Goal: Task Accomplishment & Management: Manage account settings

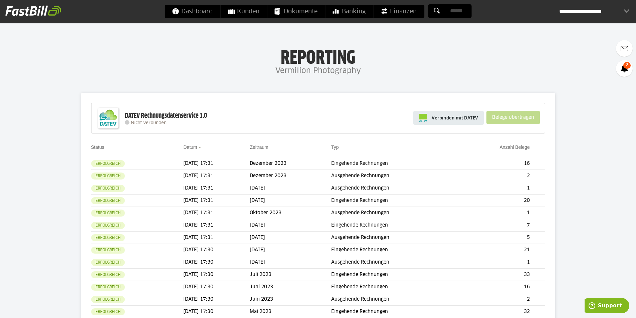
click at [448, 118] on span "Verbinden mit DATEV" at bounding box center [455, 118] width 46 height 7
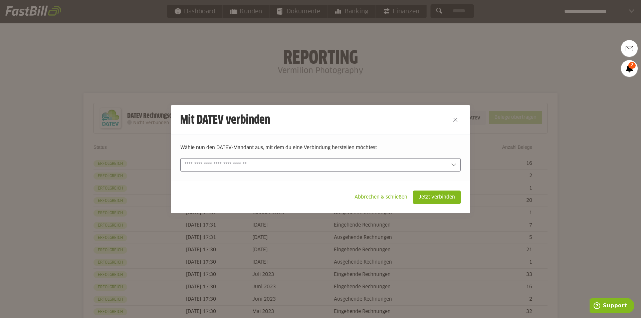
click at [0, 0] on input "text" at bounding box center [0, 0] width 0 height 0
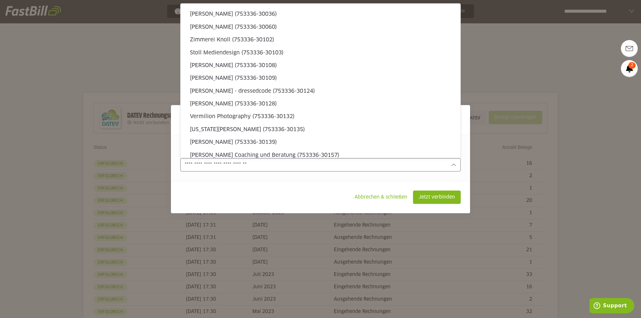
scroll to position [668, 0]
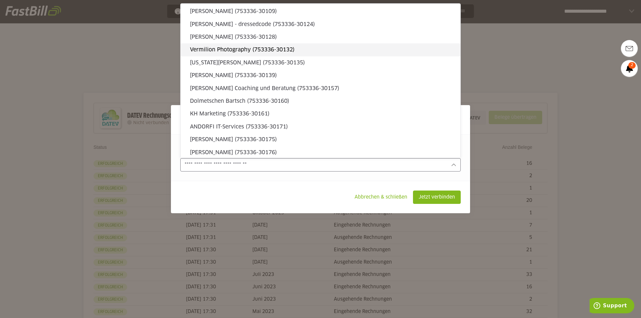
click at [219, 51] on slot "Vermilion Photography (753336-30132)" at bounding box center [322, 49] width 265 height 7
type input "**********"
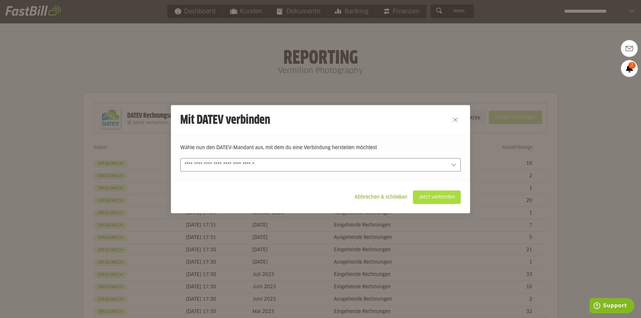
click at [445, 200] on slot "Jetzt verbinden" at bounding box center [437, 197] width 47 height 13
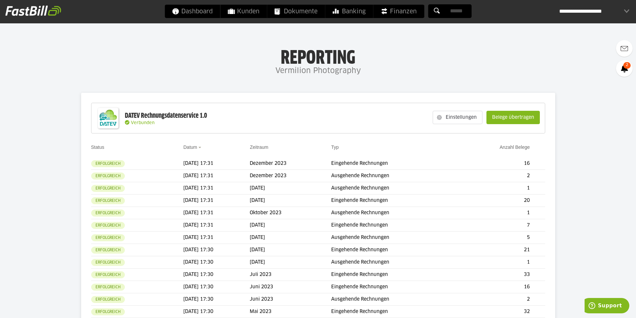
click at [503, 119] on slot "Belege übertragen" at bounding box center [513, 117] width 53 height 13
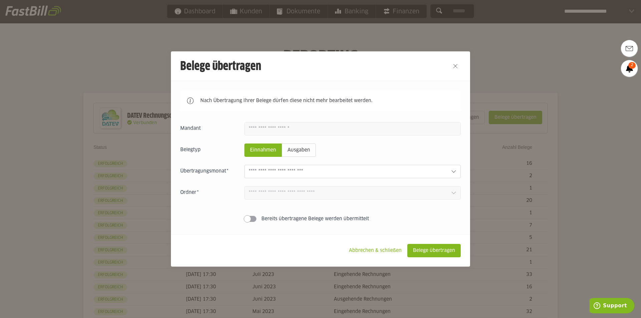
click at [293, 175] on input "text" at bounding box center [347, 171] width 197 height 7
click at [310, 176] on div at bounding box center [352, 171] width 216 height 13
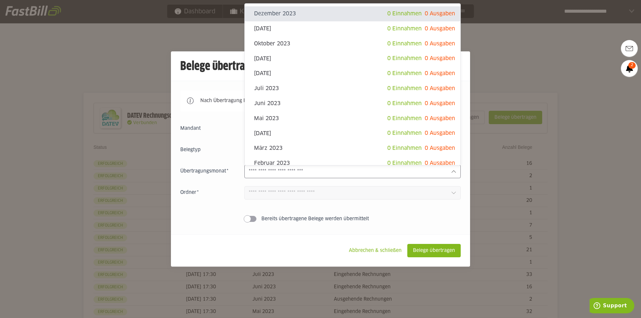
click at [292, 176] on div at bounding box center [352, 171] width 216 height 13
click at [299, 186] on div "Einnahmen Ausgaben Dezember 2023 0 Einnahmen 0 Ausgaben November 2023 0 Einnahm…" at bounding box center [320, 173] width 281 height 103
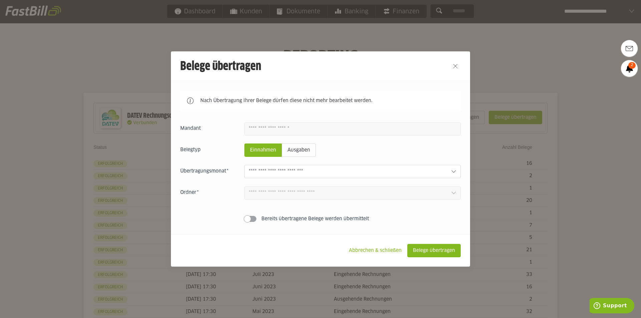
click at [305, 177] on div at bounding box center [352, 171] width 216 height 13
click at [376, 252] on slot "Abbrechen & schließen" at bounding box center [375, 250] width 63 height 13
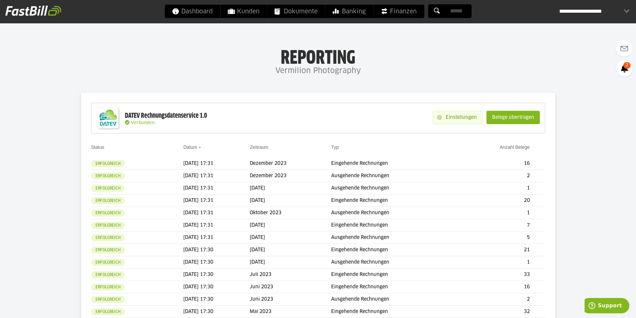
click at [453, 115] on slot "Einstellungen" at bounding box center [462, 117] width 40 height 13
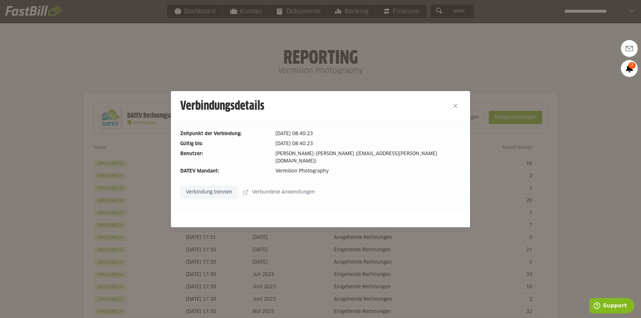
click at [280, 188] on slot "Verbundene Anwendungen" at bounding box center [284, 192] width 72 height 13
click at [454, 109] on button "Close" at bounding box center [455, 106] width 11 height 11
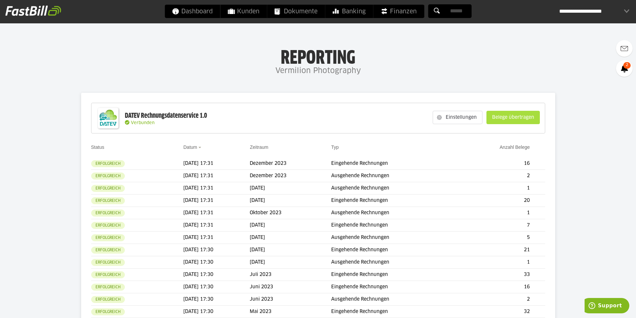
click at [521, 119] on slot "Belege übertragen" at bounding box center [513, 117] width 53 height 13
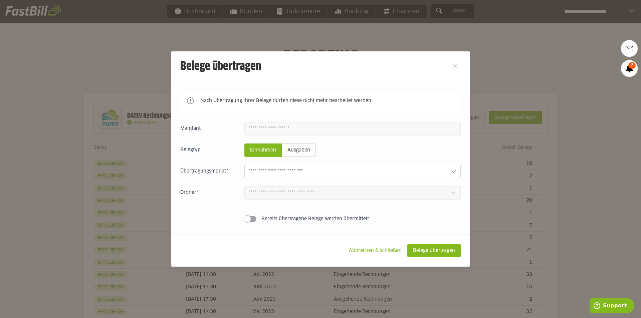
click at [286, 172] on input "text" at bounding box center [347, 171] width 197 height 7
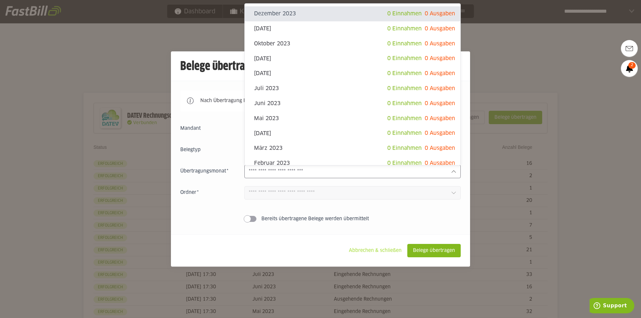
click at [357, 244] on footer "Abbrechen & schließen Belege übertragen" at bounding box center [320, 250] width 299 height 32
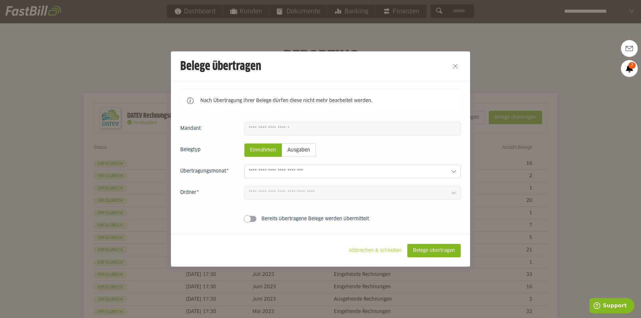
click at [359, 252] on slot "Abbrechen & schließen" at bounding box center [375, 250] width 63 height 13
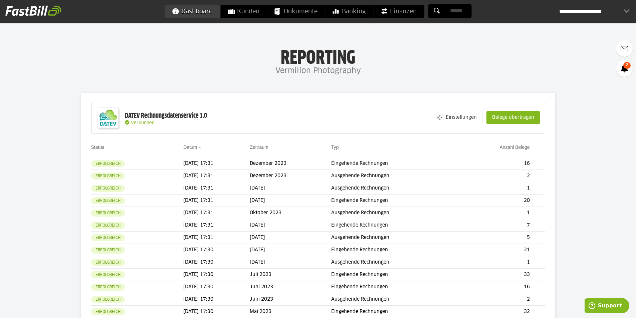
click at [185, 14] on span "Dashboard" at bounding box center [192, 11] width 41 height 13
click at [506, 115] on slot "Belege übertragen" at bounding box center [513, 117] width 53 height 13
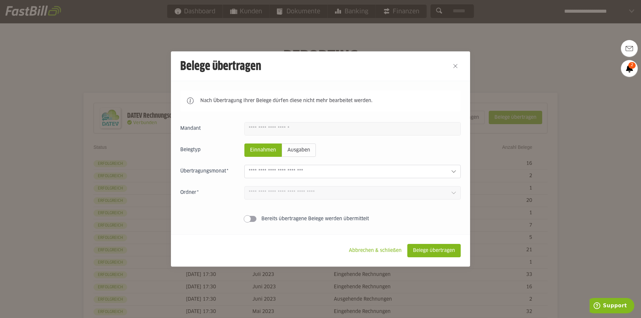
click at [292, 173] on input "text" at bounding box center [347, 171] width 197 height 7
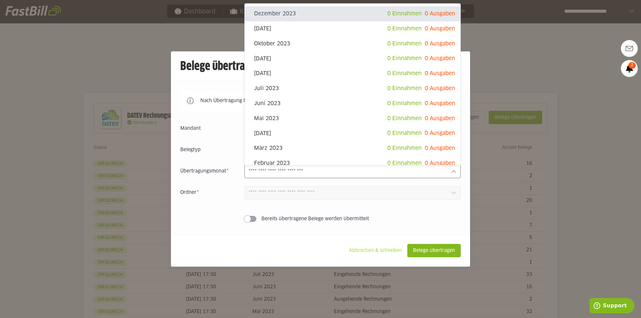
drag, startPoint x: 373, startPoint y: 252, endPoint x: 591, endPoint y: 221, distance: 219.9
click at [373, 251] on slot "Abbrechen & schließen" at bounding box center [375, 250] width 63 height 13
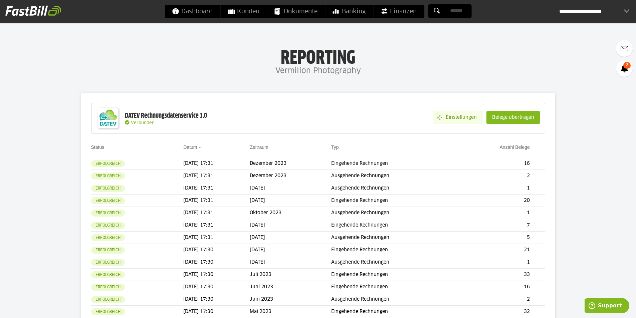
click at [444, 118] on slot "Einstellungen" at bounding box center [462, 117] width 40 height 13
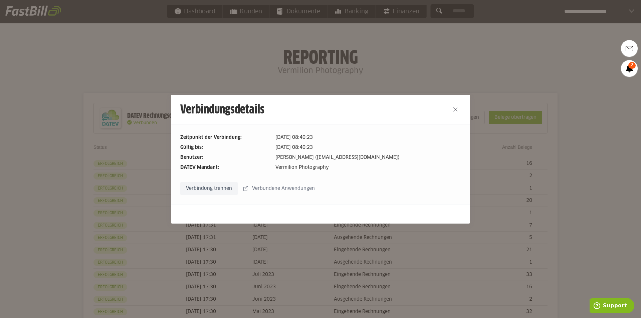
click at [207, 189] on slot "Verbindung trennen" at bounding box center [209, 188] width 57 height 13
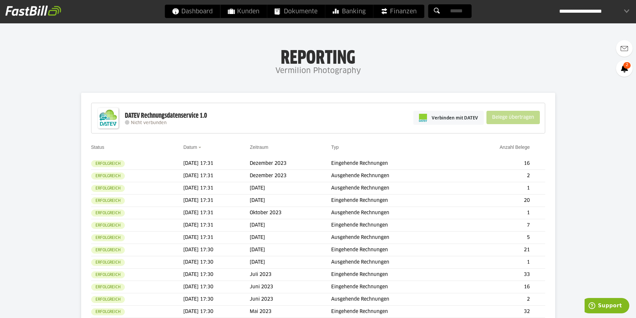
click at [586, 6] on div "**********" at bounding box center [594, 11] width 70 height 13
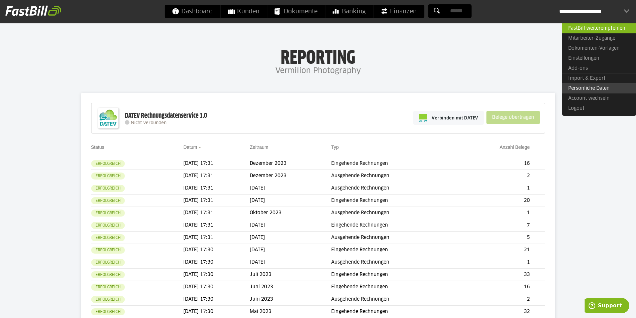
click at [587, 90] on link "Persönliche Daten" at bounding box center [598, 88] width 73 height 10
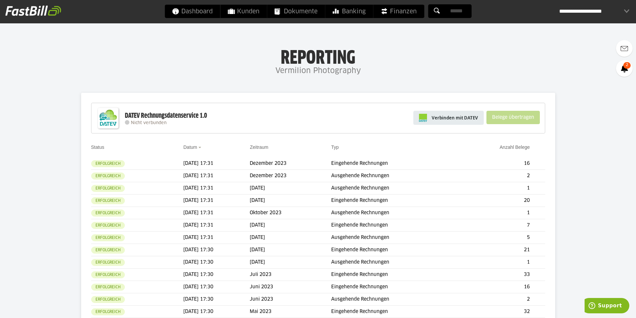
click at [433, 116] on span "Verbinden mit DATEV" at bounding box center [455, 118] width 46 height 7
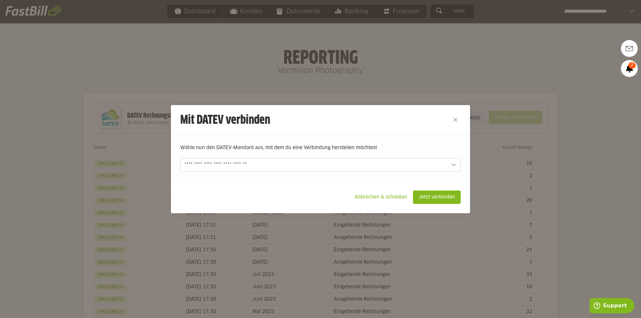
click at [0, 0] on input "text" at bounding box center [0, 0] width 0 height 0
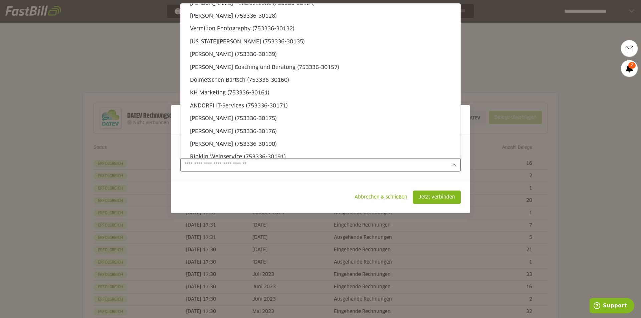
scroll to position [656, 0]
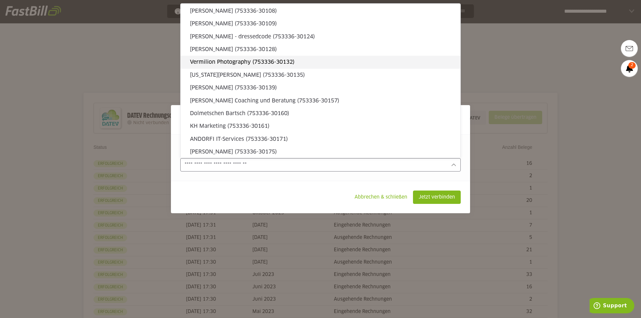
click at [236, 60] on slot "Vermilion Photography (753336-30132)" at bounding box center [322, 61] width 265 height 7
type input "**********"
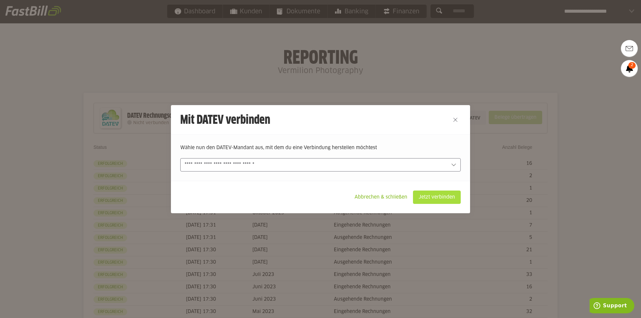
click at [437, 191] on slot "Jetzt verbinden" at bounding box center [437, 197] width 47 height 13
click at [445, 197] on slot "Jetzt verbinden" at bounding box center [437, 197] width 47 height 13
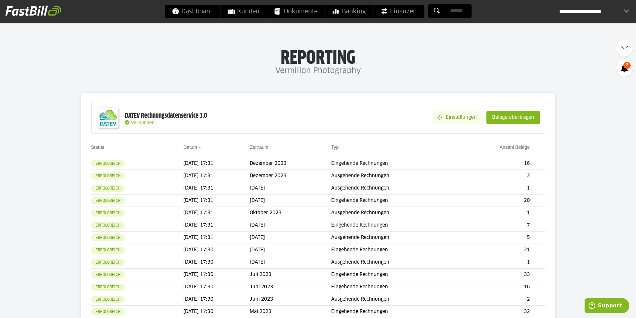
click at [449, 120] on slot "Einstellungen" at bounding box center [462, 117] width 40 height 13
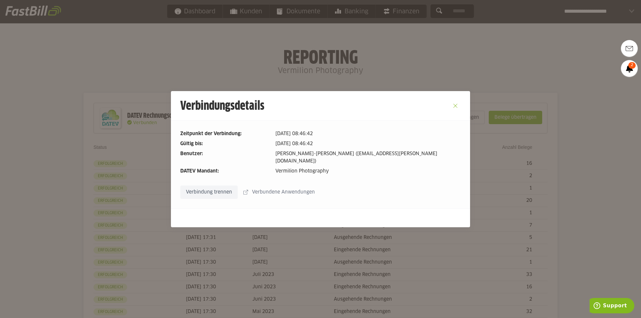
click at [454, 110] on button "Close" at bounding box center [455, 106] width 11 height 11
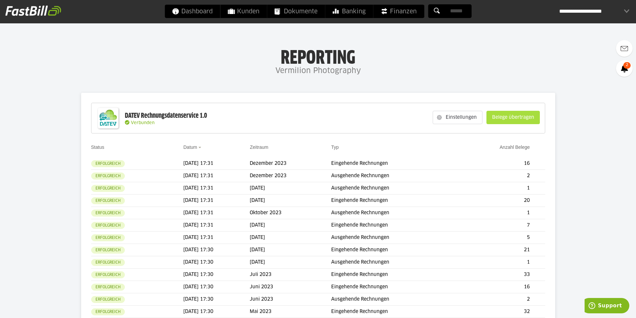
click at [525, 118] on slot "Belege übertragen" at bounding box center [513, 117] width 53 height 13
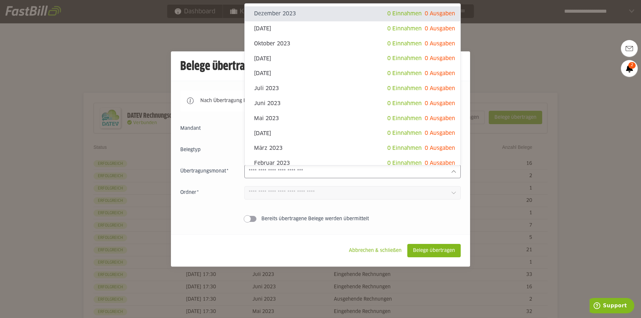
click at [302, 174] on input "text" at bounding box center [347, 171] width 197 height 7
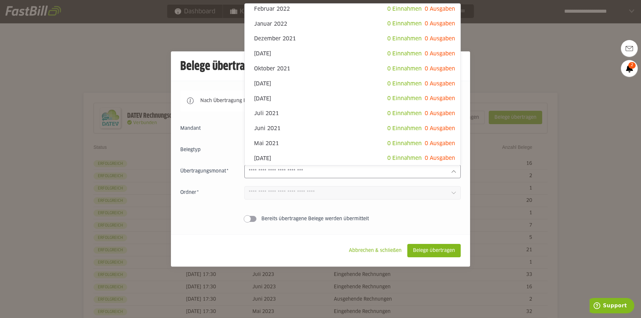
scroll to position [382, 0]
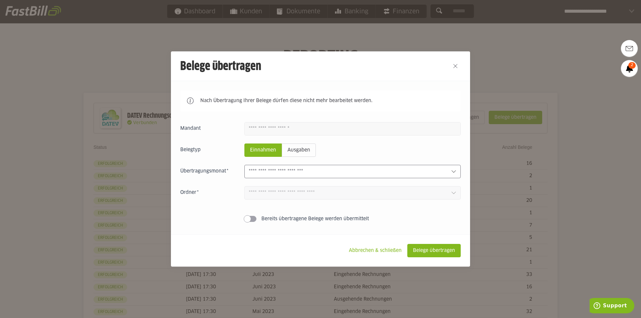
click at [319, 170] on input "text" at bounding box center [347, 171] width 197 height 7
click at [0, 0] on slot "Bereits übertragene Belege werden übermittelt" at bounding box center [0, 0] width 0 height 0
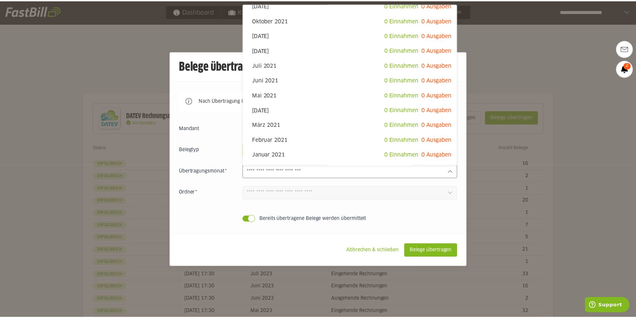
scroll to position [0, 0]
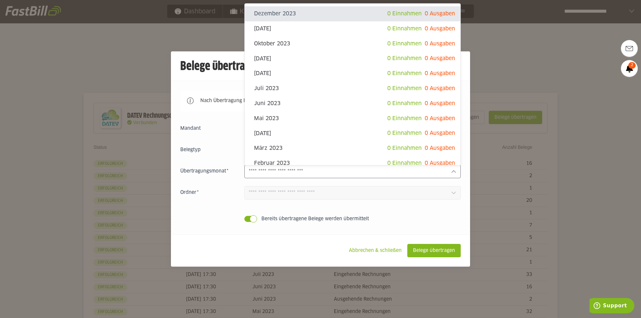
click at [290, 170] on input "text" at bounding box center [347, 171] width 197 height 7
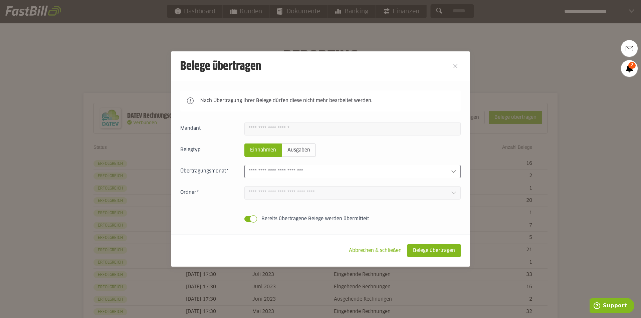
click at [253, 221] on span at bounding box center [253, 218] width 7 height 7
click at [363, 248] on slot "Abbrechen & schließen" at bounding box center [375, 250] width 63 height 13
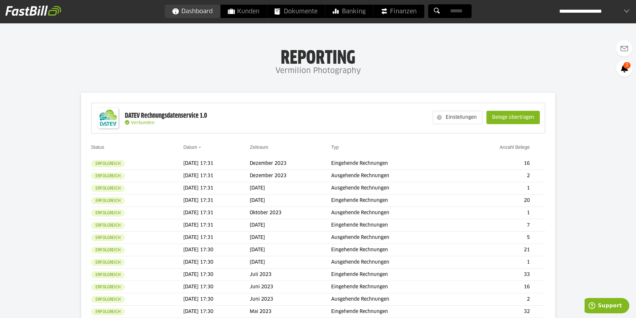
click at [186, 13] on span "Dashboard" at bounding box center [192, 11] width 41 height 13
